Goal: Check status: Check status

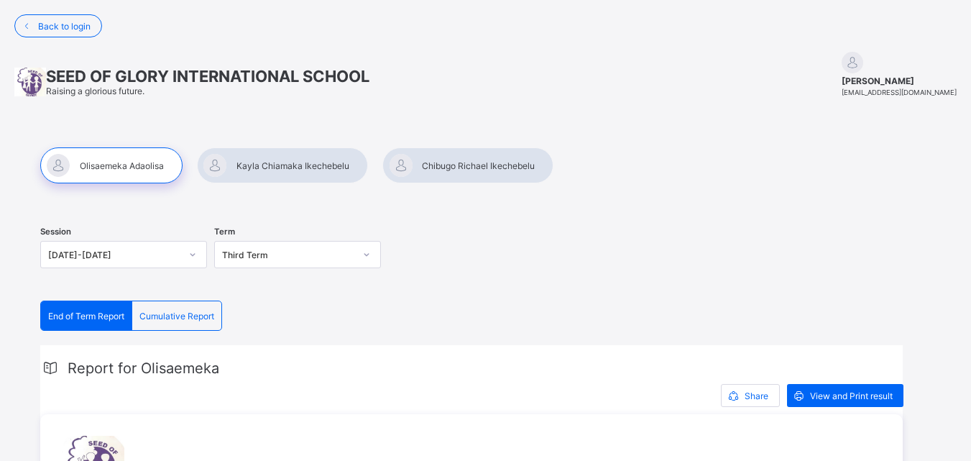
click at [302, 175] on div at bounding box center [282, 165] width 171 height 36
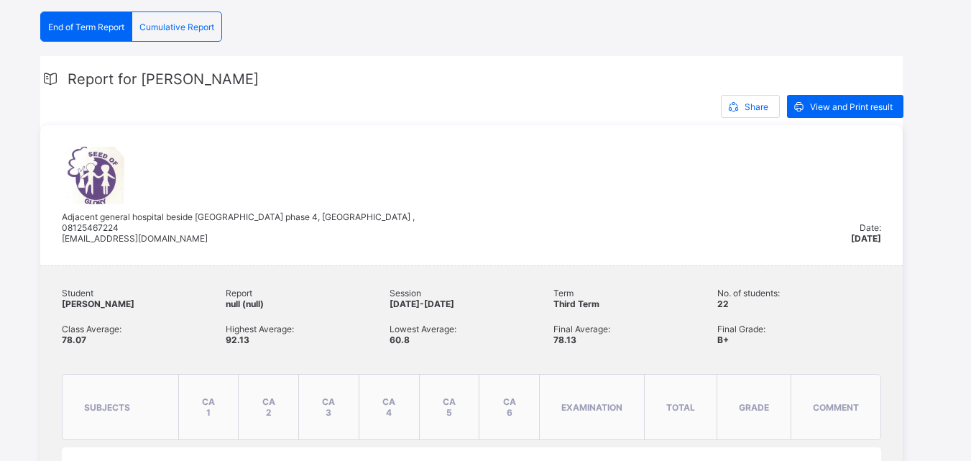
scroll to position [292, 0]
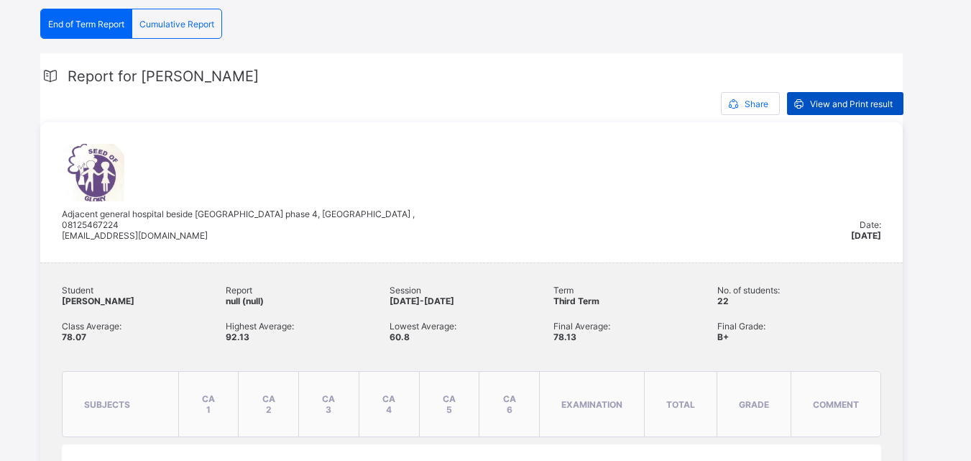
click at [853, 107] on span "View and Print result" at bounding box center [851, 103] width 83 height 11
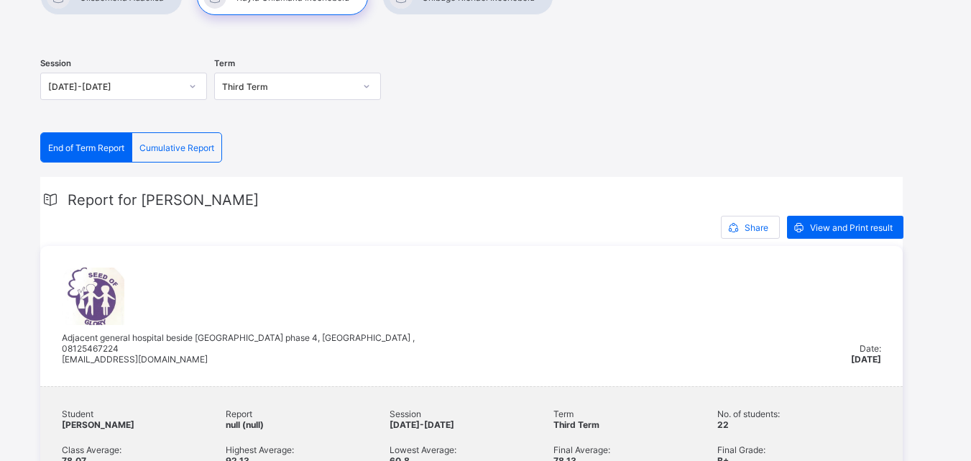
scroll to position [0, 0]
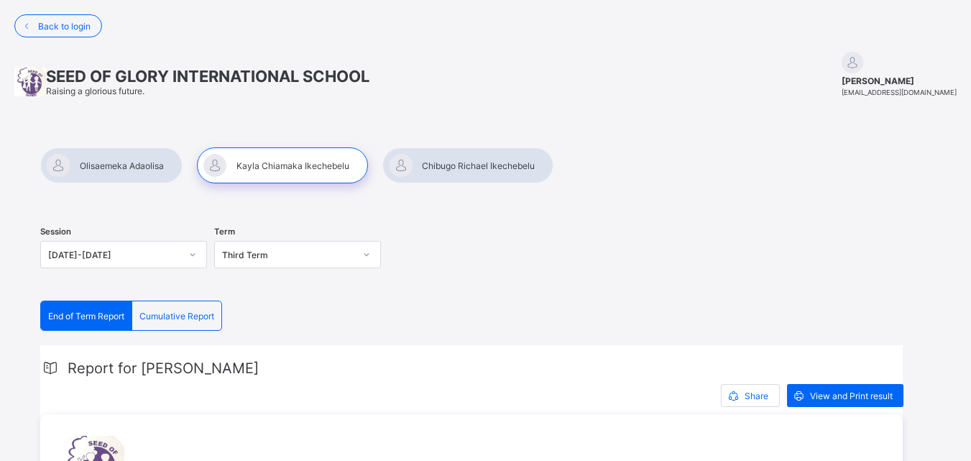
click at [505, 170] on div at bounding box center [467, 165] width 171 height 36
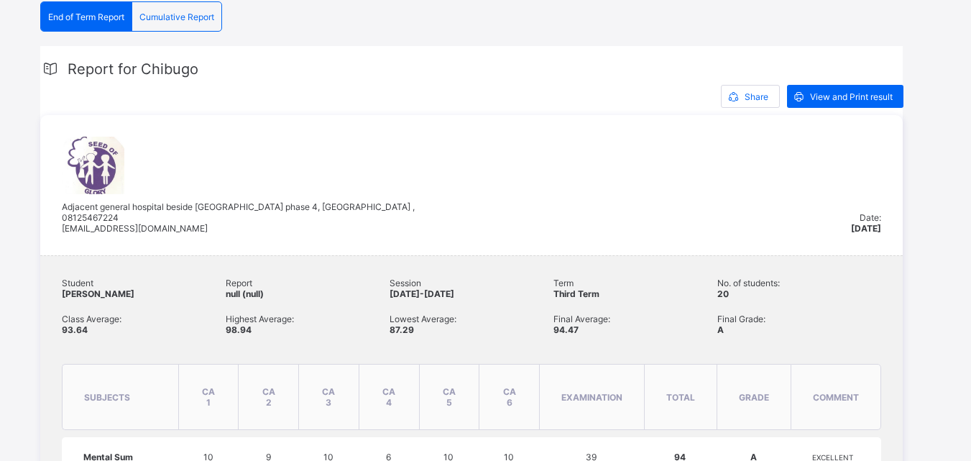
scroll to position [292, 0]
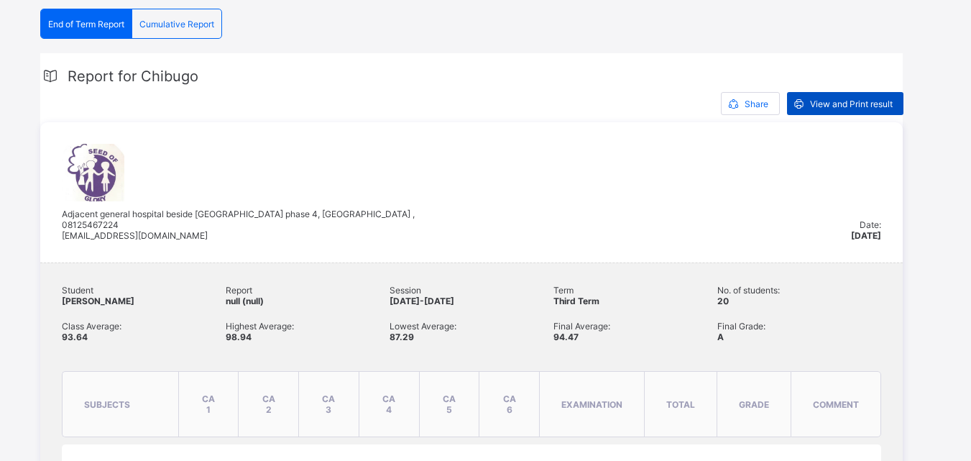
click at [869, 109] on div "View and Print result" at bounding box center [845, 103] width 116 height 23
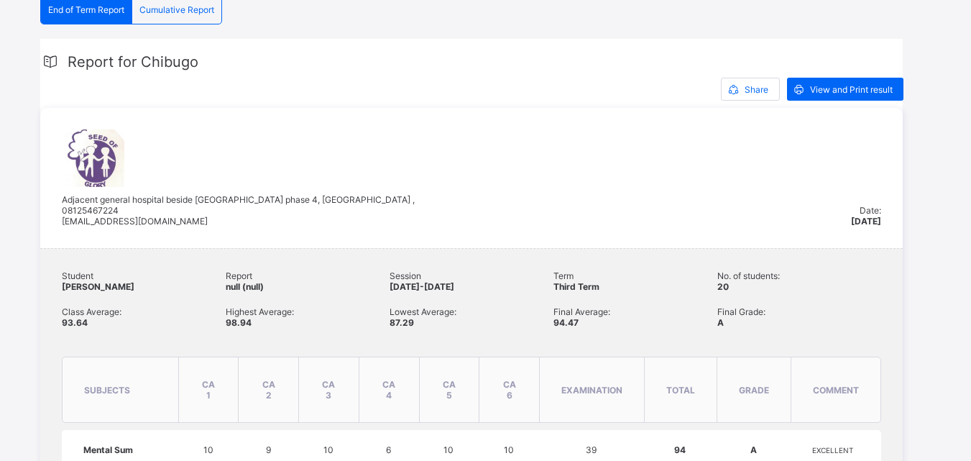
scroll to position [264, 0]
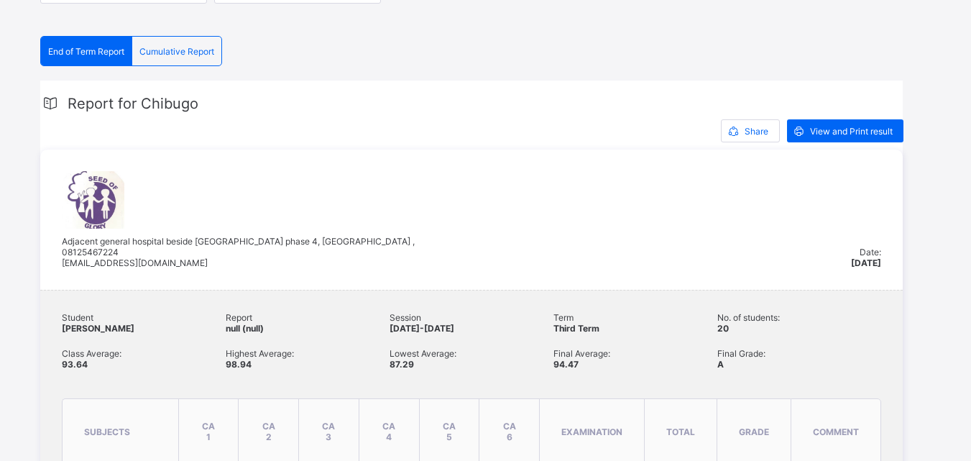
click at [210, 55] on span "Cumulative Report" at bounding box center [176, 51] width 75 height 11
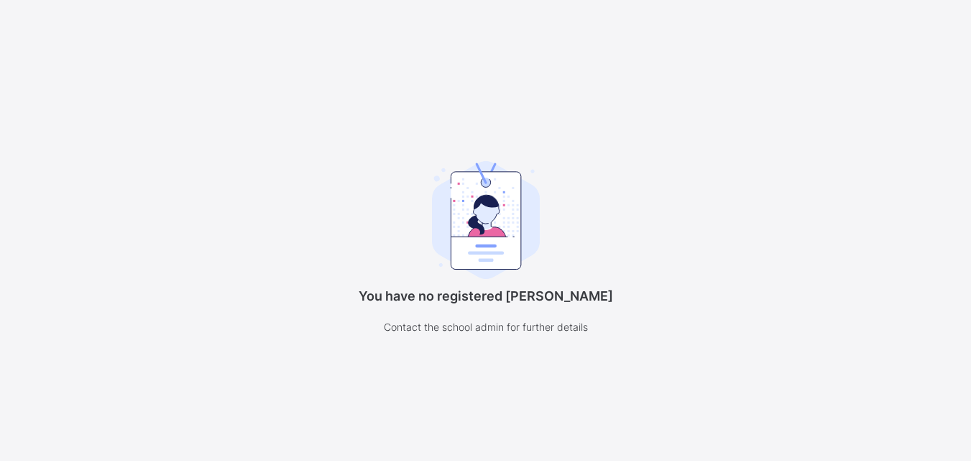
scroll to position [111, 0]
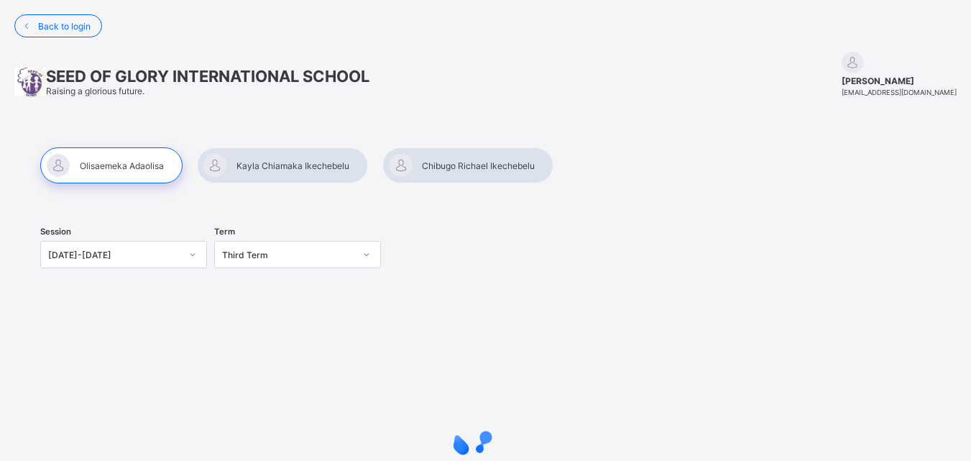
scroll to position [111, 0]
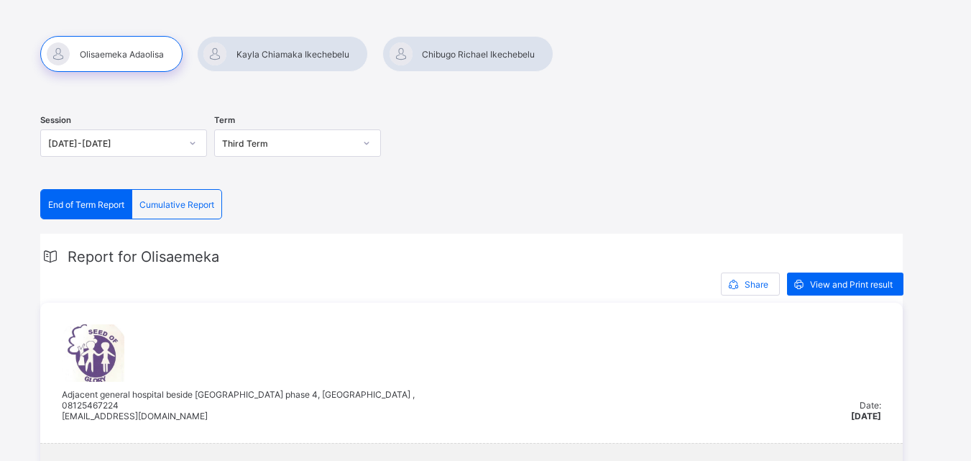
click at [250, 54] on div at bounding box center [282, 54] width 171 height 36
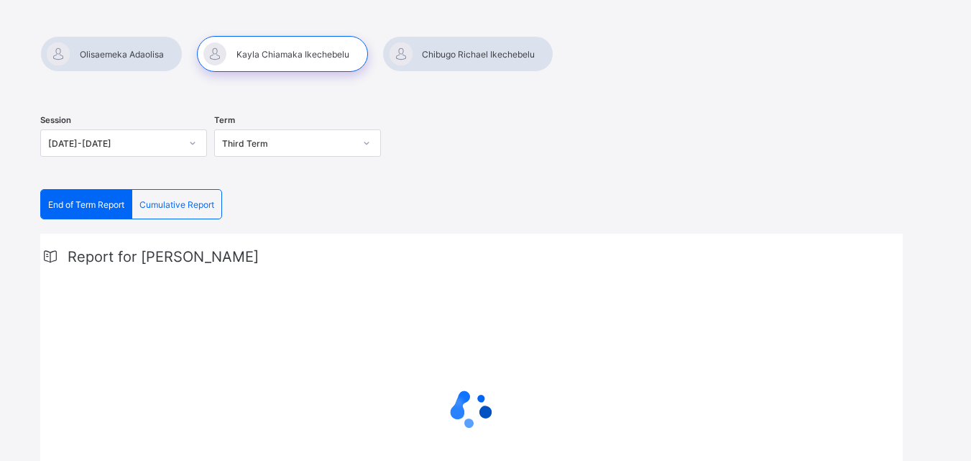
click at [365, 143] on icon at bounding box center [366, 143] width 5 height 3
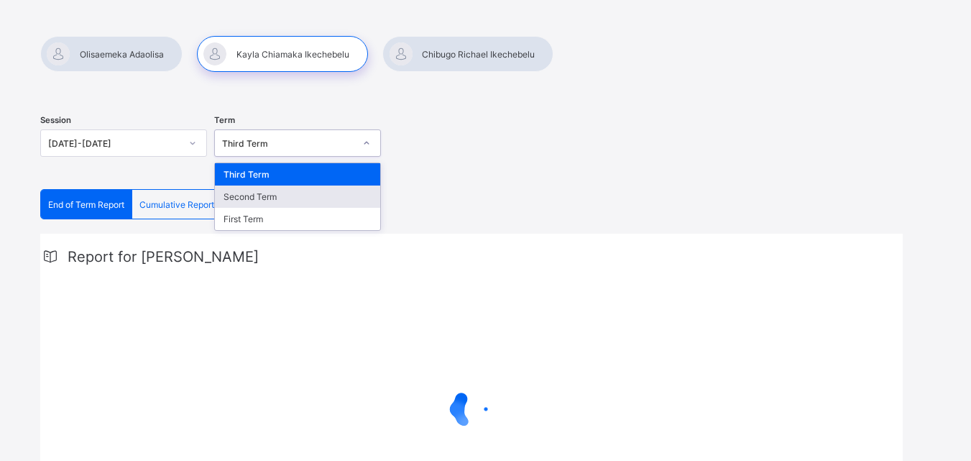
click at [302, 198] on div "Second Term" at bounding box center [297, 196] width 165 height 22
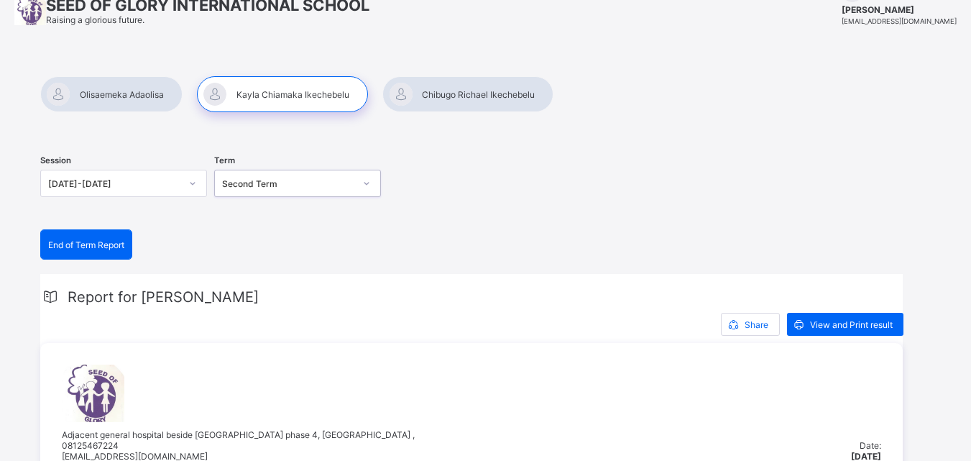
scroll to position [38, 0]
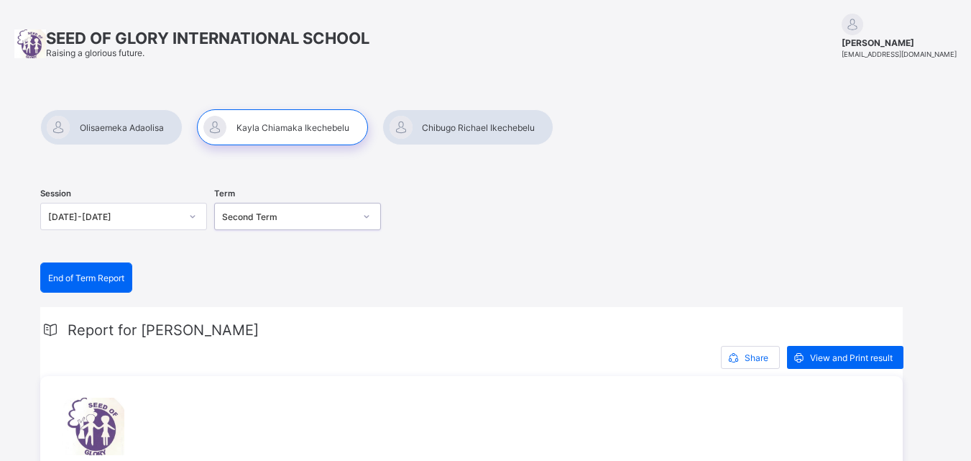
click at [368, 216] on icon at bounding box center [366, 216] width 9 height 14
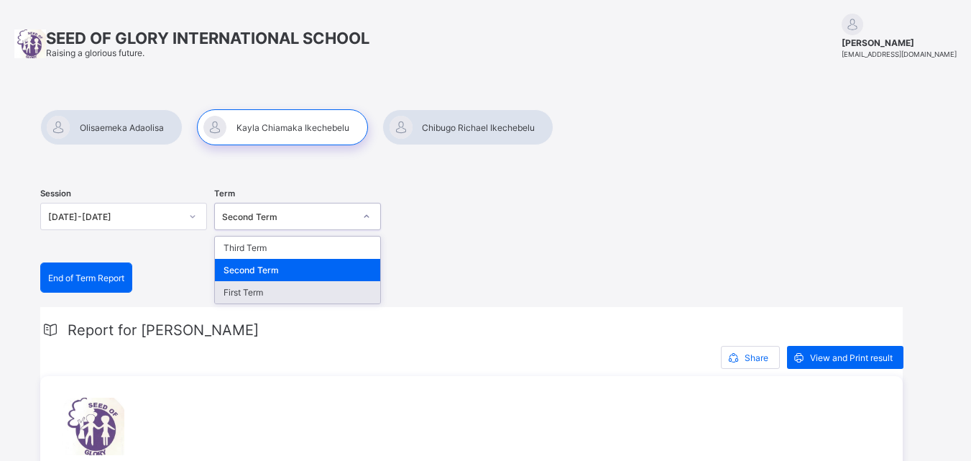
click at [313, 290] on div "First Term" at bounding box center [297, 292] width 165 height 22
